Goal: Information Seeking & Learning: Learn about a topic

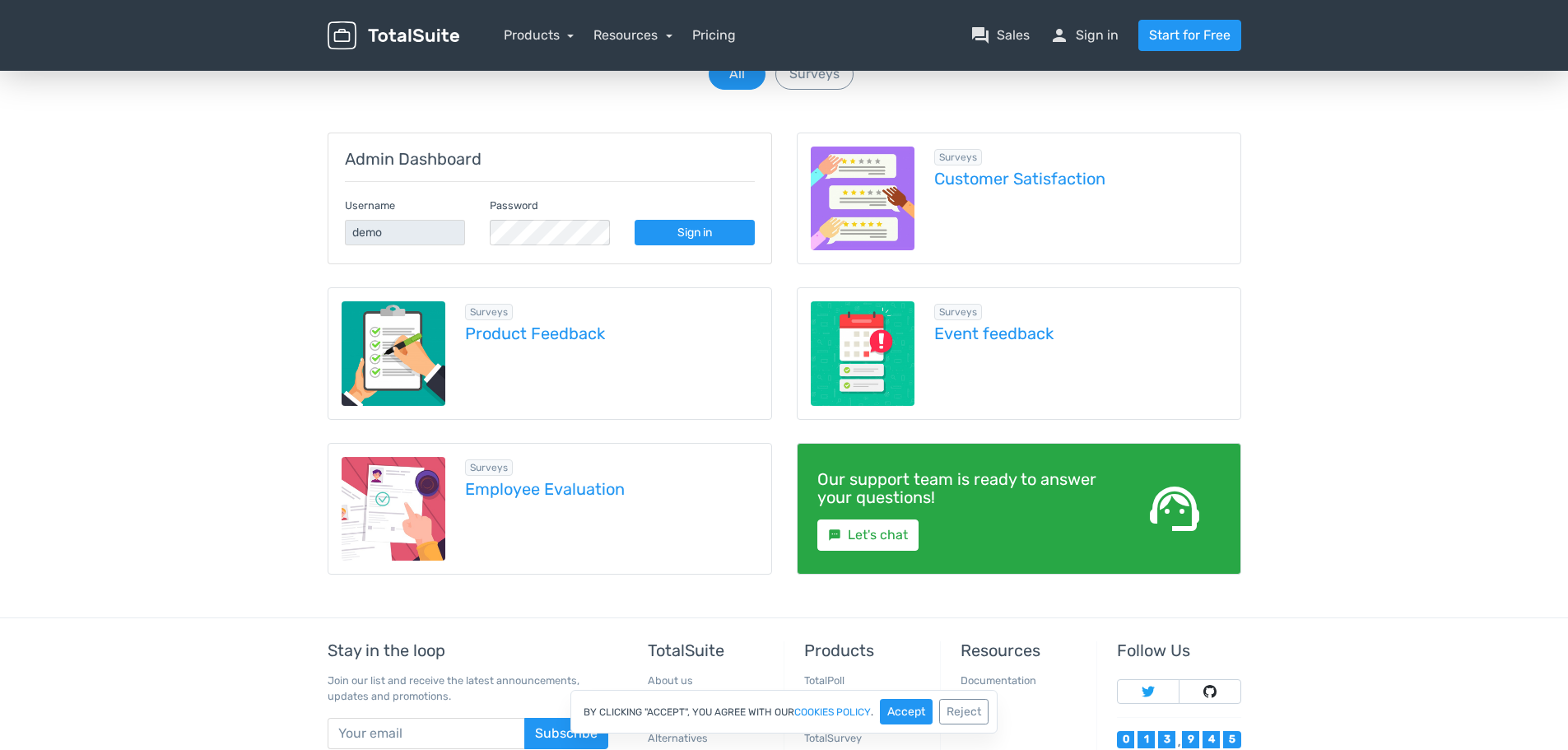
scroll to position [220, 0]
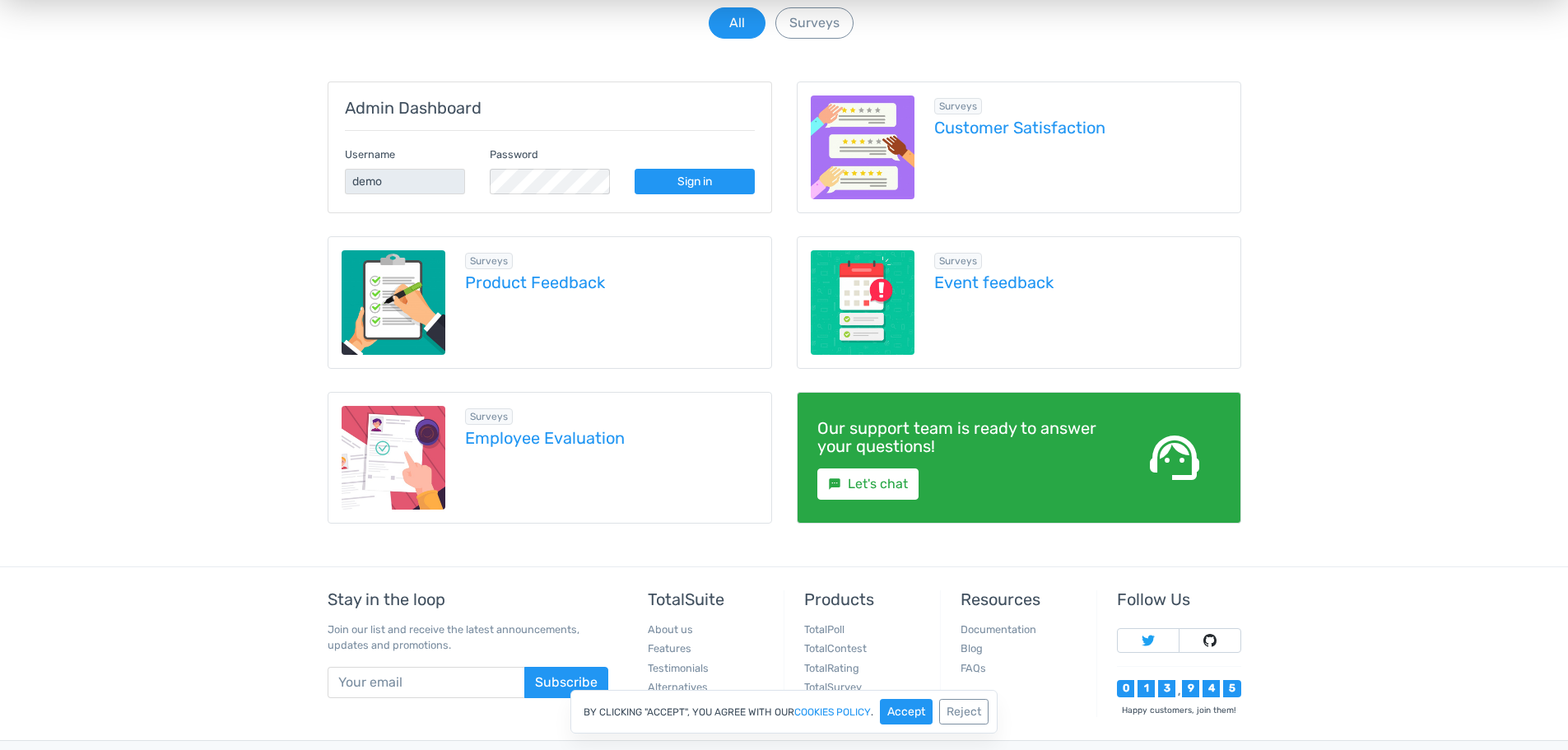
click at [396, 448] on img at bounding box center [394, 458] width 104 height 104
click at [248, 244] on div "Browse demos by category All Surveys Admin Dashboard Username demo Password Sig…" at bounding box center [784, 262] width 1568 height 607
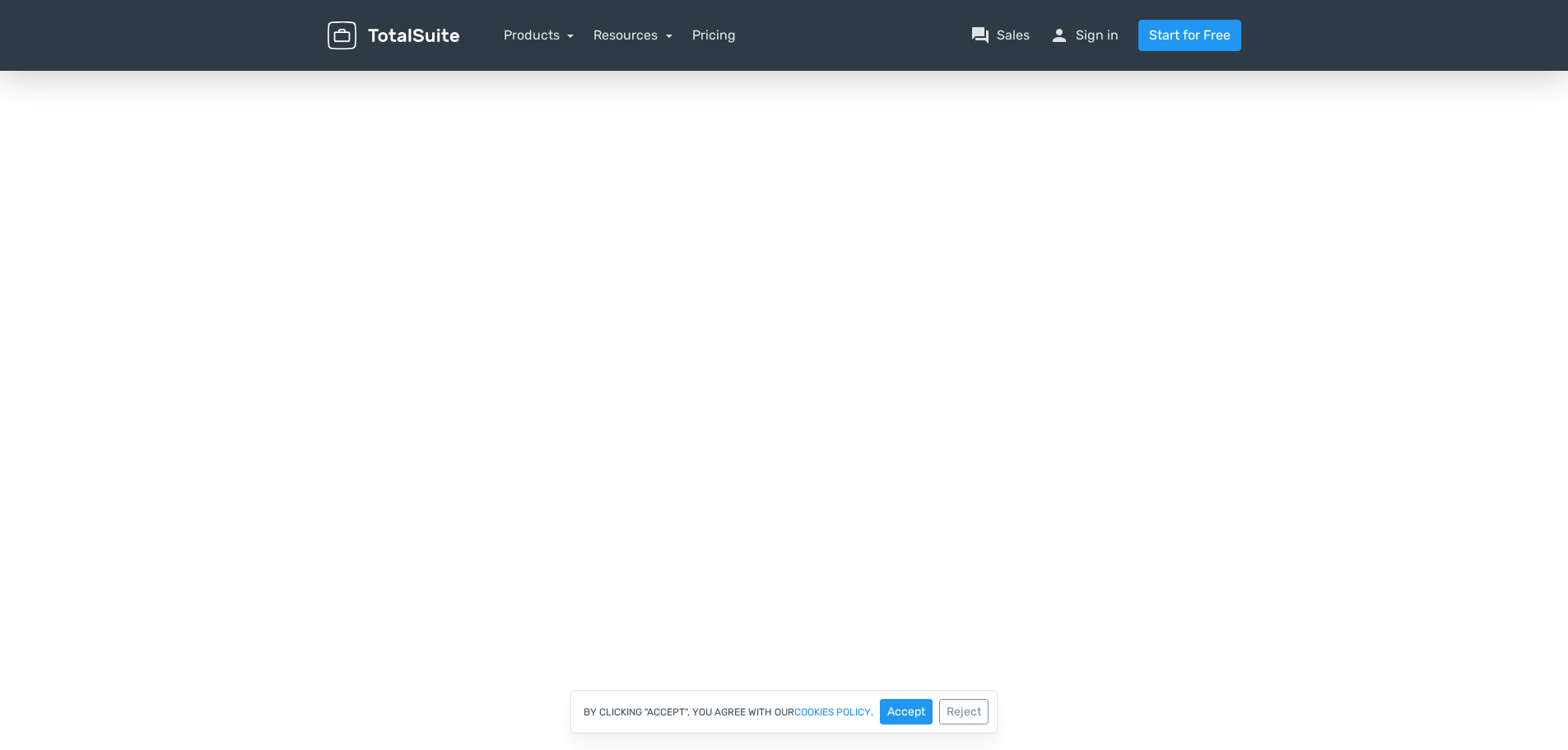
scroll to position [197, 0]
click at [888, 713] on button "Accept" at bounding box center [906, 712] width 53 height 25
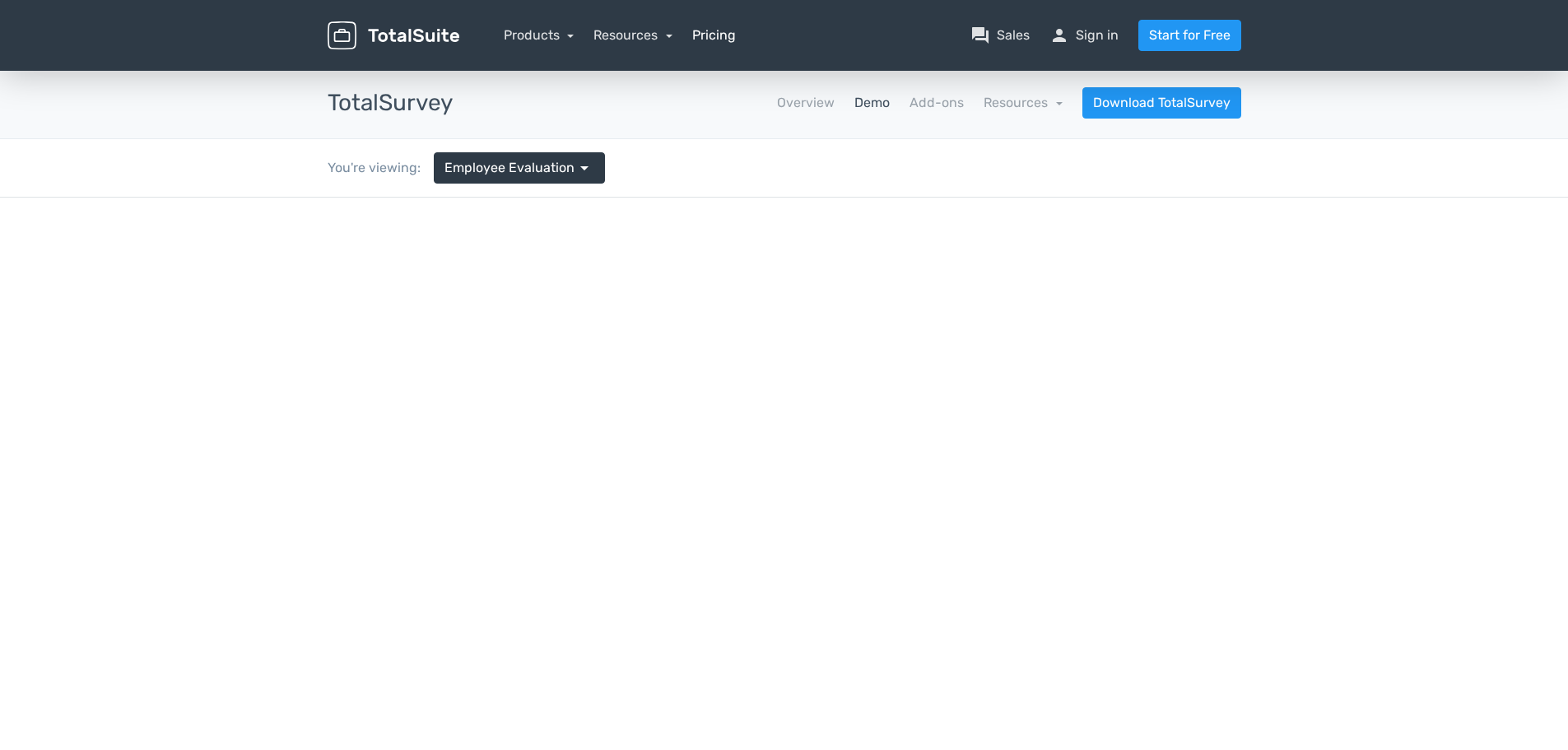
click at [716, 34] on link "Pricing" at bounding box center [714, 35] width 43 height 20
